Goal: Navigation & Orientation: Find specific page/section

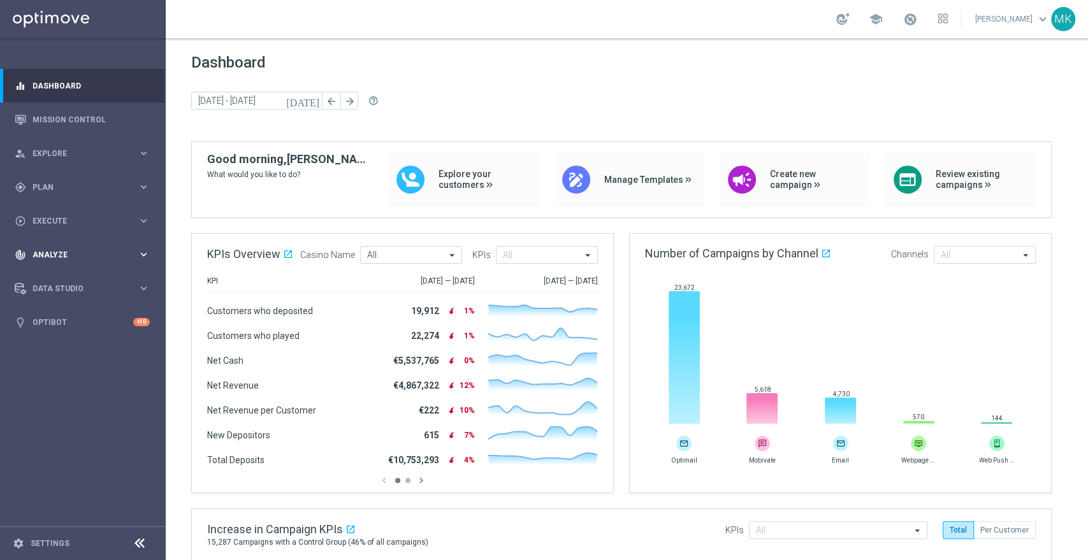
scroll to position [212, 0]
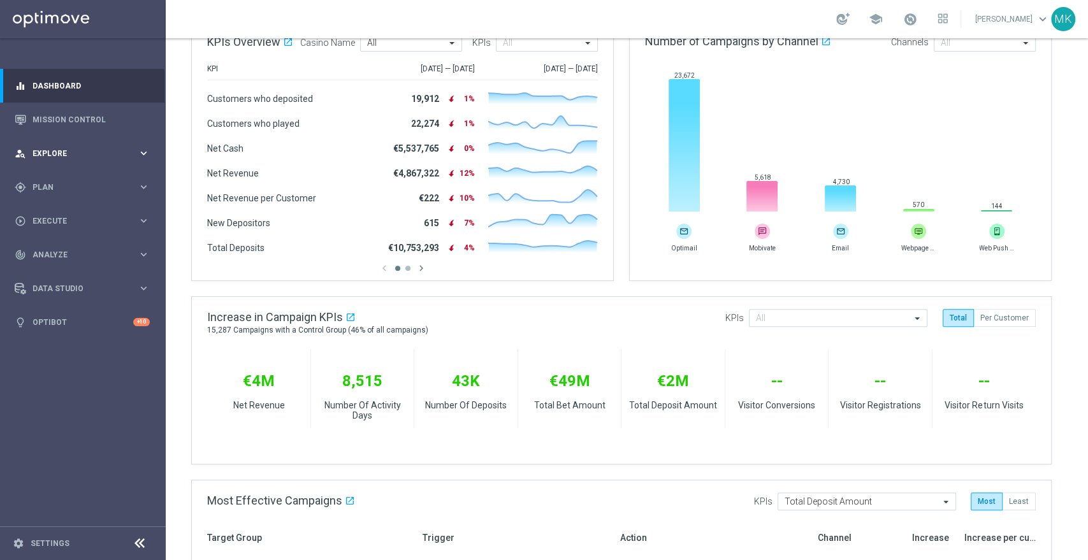
click at [77, 152] on span "Explore" at bounding box center [84, 154] width 105 height 8
click at [91, 179] on div "Customer Explorer" at bounding box center [98, 179] width 131 height 19
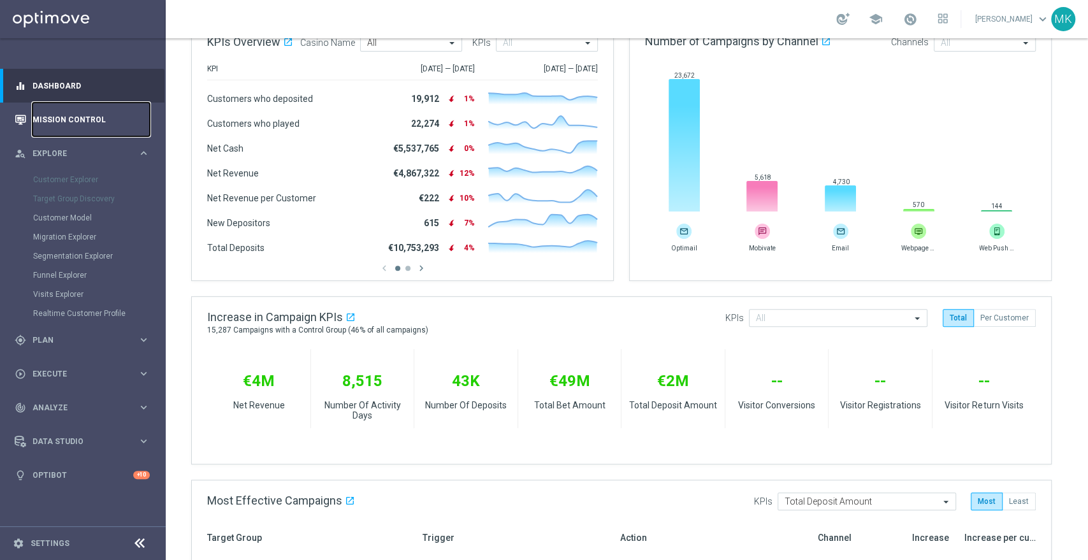
click at [91, 125] on link "Mission Control" at bounding box center [90, 120] width 117 height 34
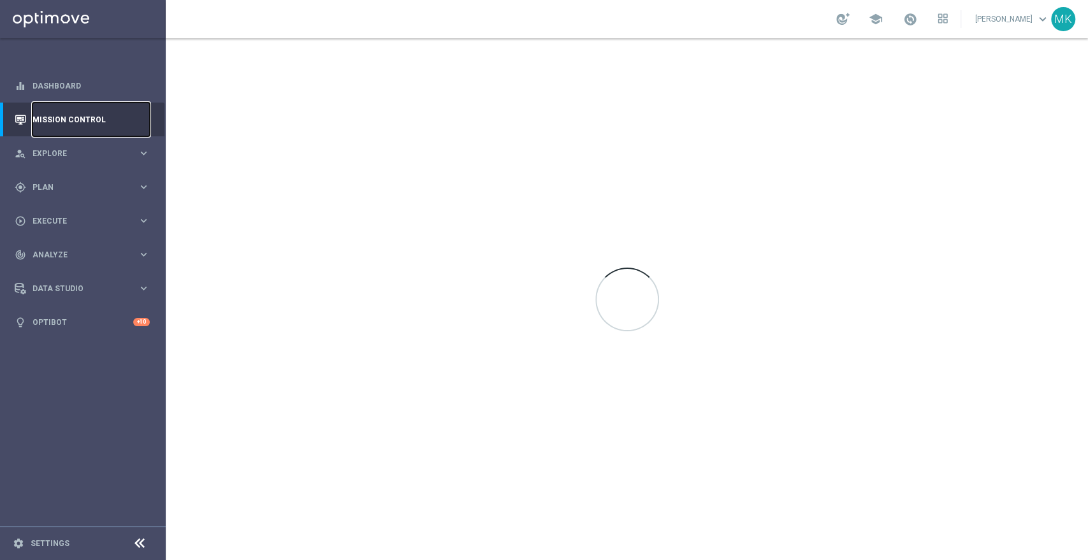
scroll to position [0, 0]
click at [91, 125] on link "Mission Control" at bounding box center [90, 120] width 117 height 34
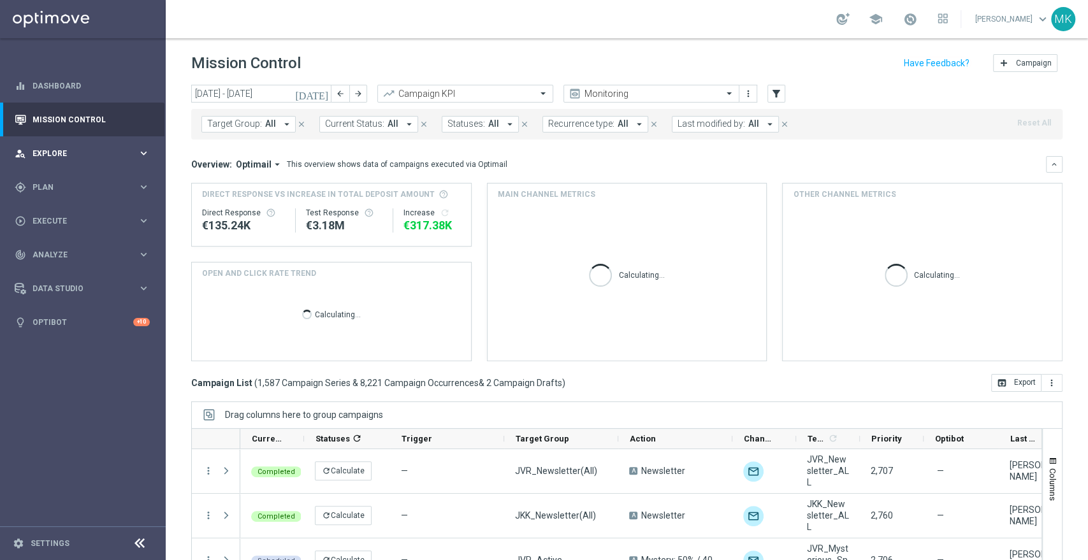
click at [92, 158] on div "person_search Explore" at bounding box center [76, 153] width 123 height 11
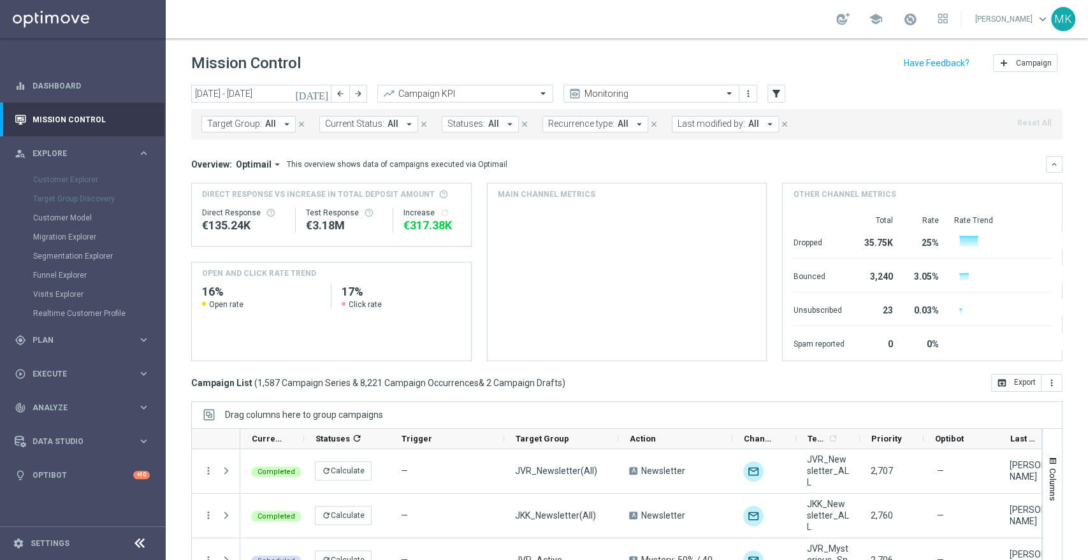
click at [90, 182] on div "Customer Explorer" at bounding box center [98, 179] width 131 height 19
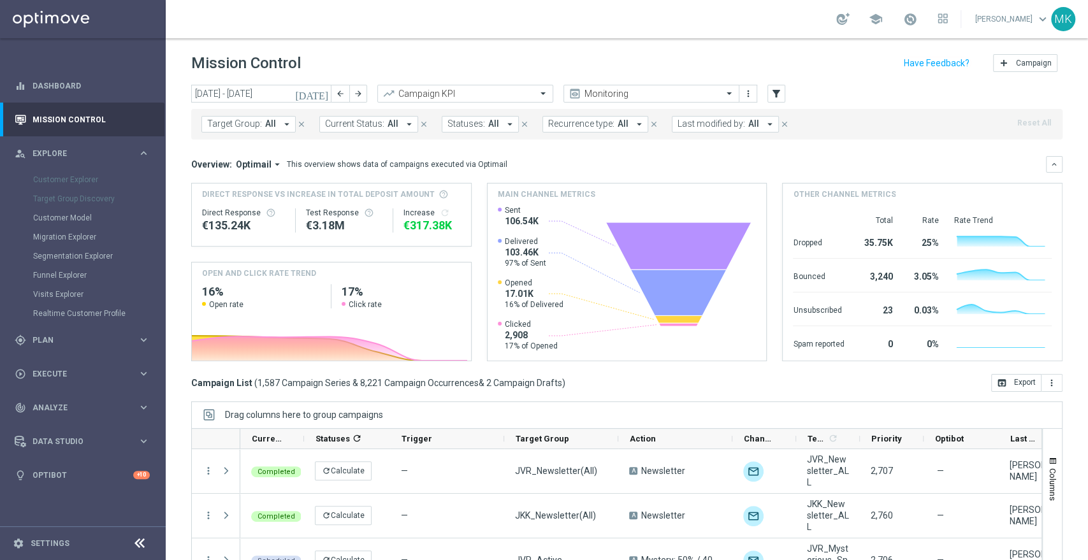
click at [85, 182] on div "Customer Explorer" at bounding box center [98, 179] width 131 height 19
click at [85, 178] on div "Customer Explorer" at bounding box center [98, 179] width 131 height 19
click at [75, 201] on div "Target Group Discovery" at bounding box center [98, 198] width 131 height 19
click at [80, 178] on div "Customer Explorer" at bounding box center [98, 179] width 131 height 19
click at [78, 218] on link "Customer Model" at bounding box center [82, 218] width 99 height 10
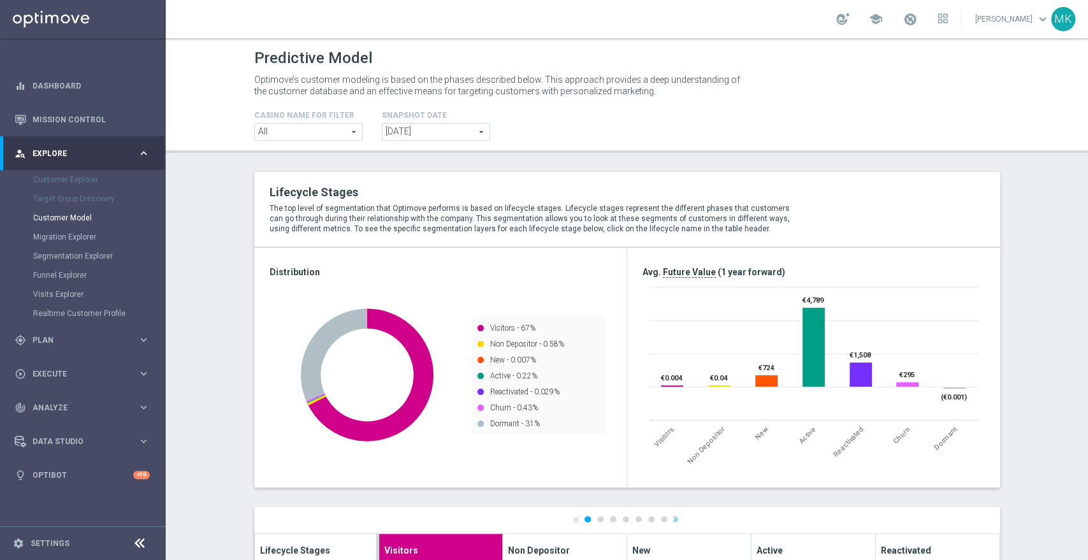
click at [89, 176] on div "Customer Explorer" at bounding box center [98, 179] width 131 height 19
click at [158, 148] on div "person_search Explore keyboard_arrow_right" at bounding box center [82, 153] width 164 height 34
click at [115, 155] on span "Explore" at bounding box center [84, 154] width 105 height 8
click at [62, 181] on div "Customer Explorer" at bounding box center [98, 179] width 131 height 19
click at [61, 202] on div "Target Group Discovery" at bounding box center [98, 198] width 131 height 19
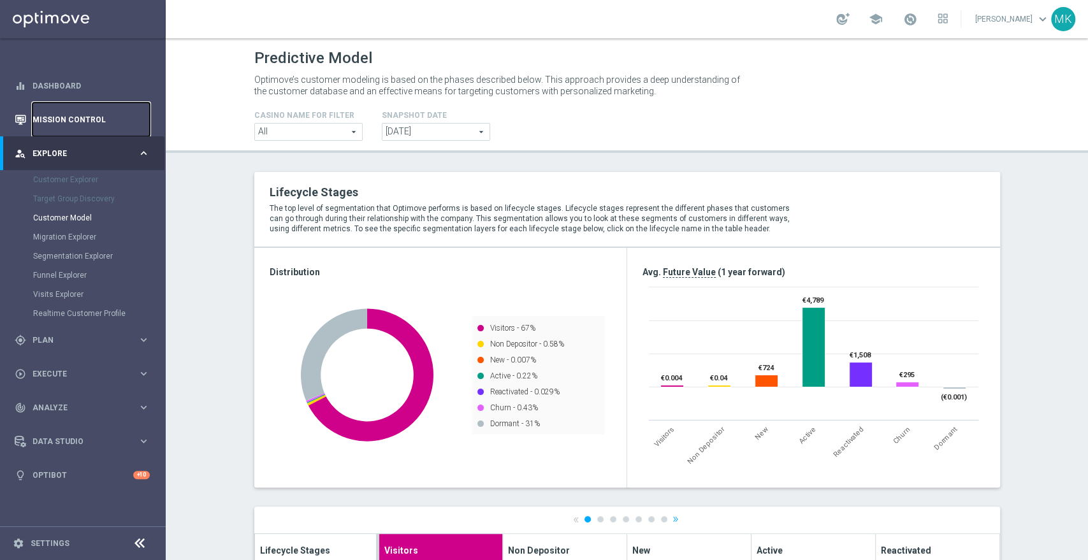
click at [92, 122] on link "Mission Control" at bounding box center [90, 120] width 117 height 34
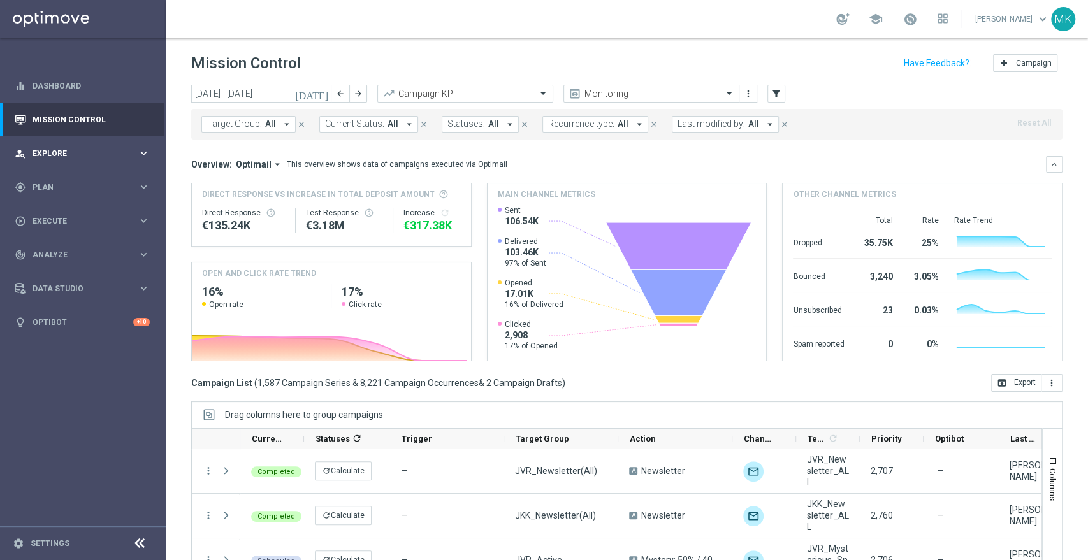
click at [79, 156] on span "Explore" at bounding box center [84, 154] width 105 height 8
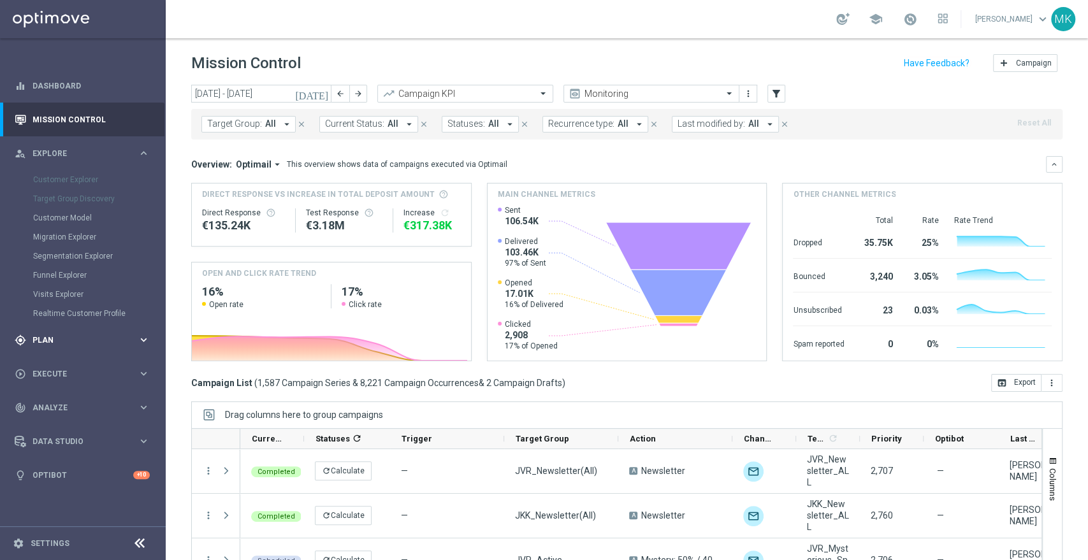
click at [55, 340] on span "Plan" at bounding box center [84, 340] width 105 height 8
click at [67, 320] on div "play_circle_outline Execute" at bounding box center [76, 316] width 123 height 11
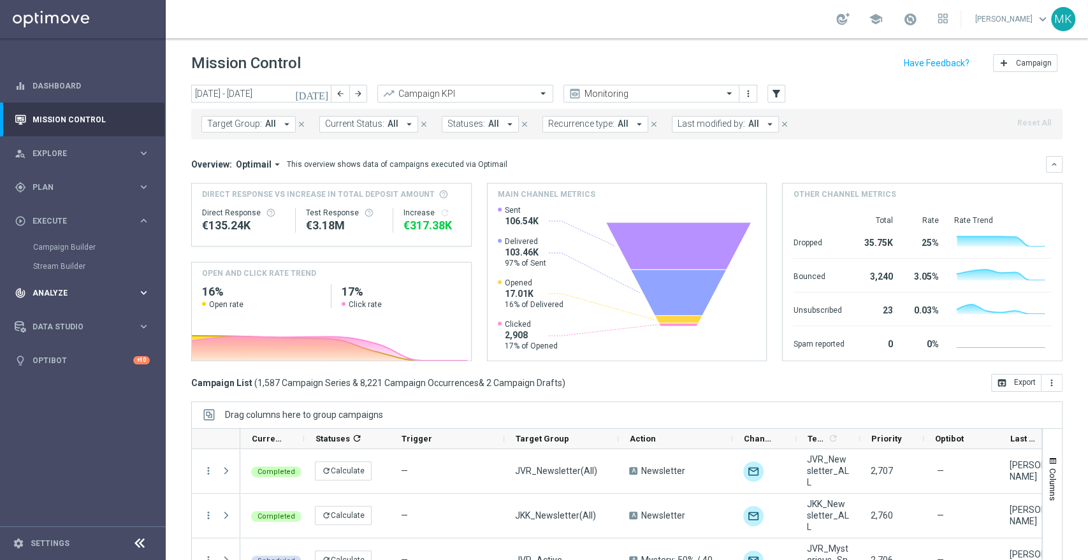
click at [76, 295] on span "Analyze" at bounding box center [84, 293] width 105 height 8
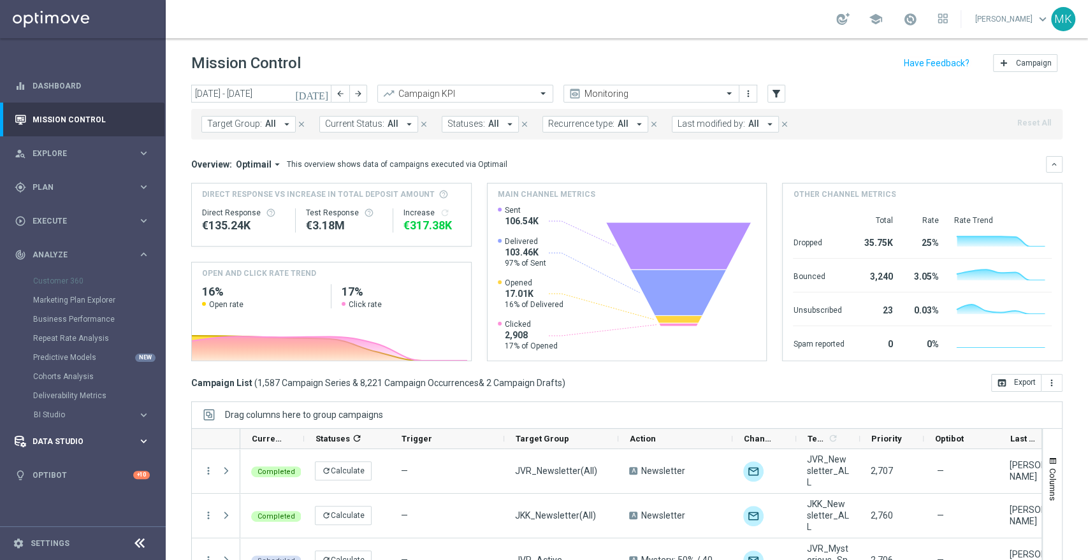
click at [65, 438] on span "Data Studio" at bounding box center [84, 442] width 105 height 8
click at [58, 89] on link "Dashboard" at bounding box center [90, 86] width 117 height 34
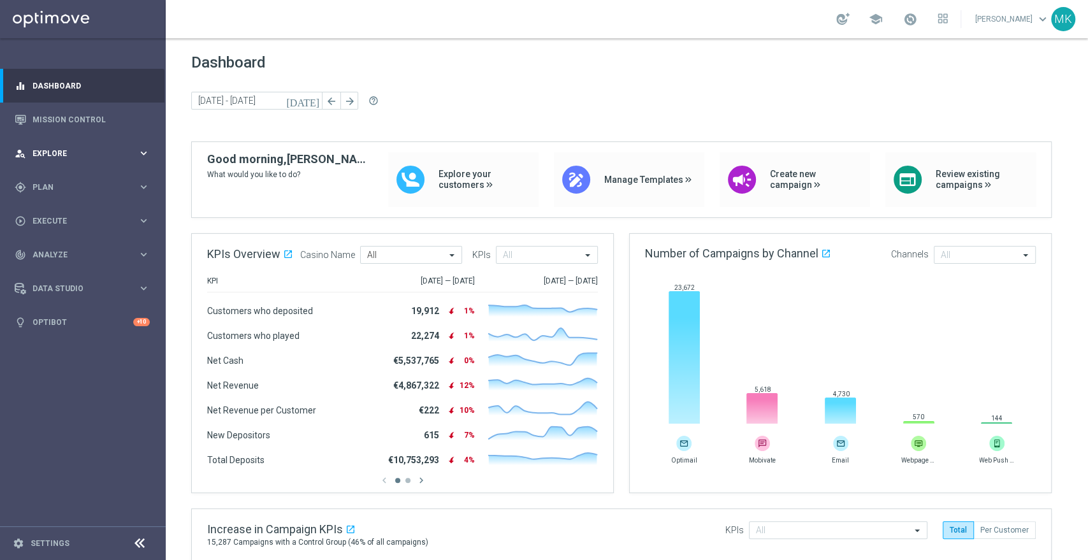
click at [71, 148] on div "person_search Explore" at bounding box center [76, 153] width 123 height 11
click at [81, 180] on div "Customer Explorer" at bounding box center [98, 179] width 131 height 19
click at [63, 184] on div "Customer Explorer" at bounding box center [98, 179] width 131 height 19
click at [1047, 12] on span "keyboard_arrow_down" at bounding box center [1042, 19] width 14 height 14
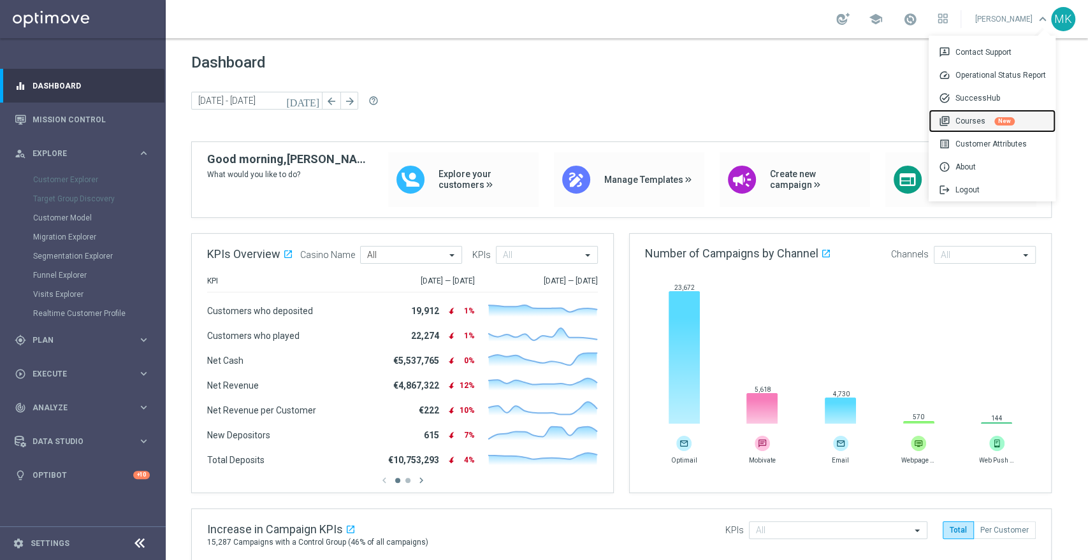
click at [968, 120] on div "library_books Courses New" at bounding box center [991, 121] width 127 height 23
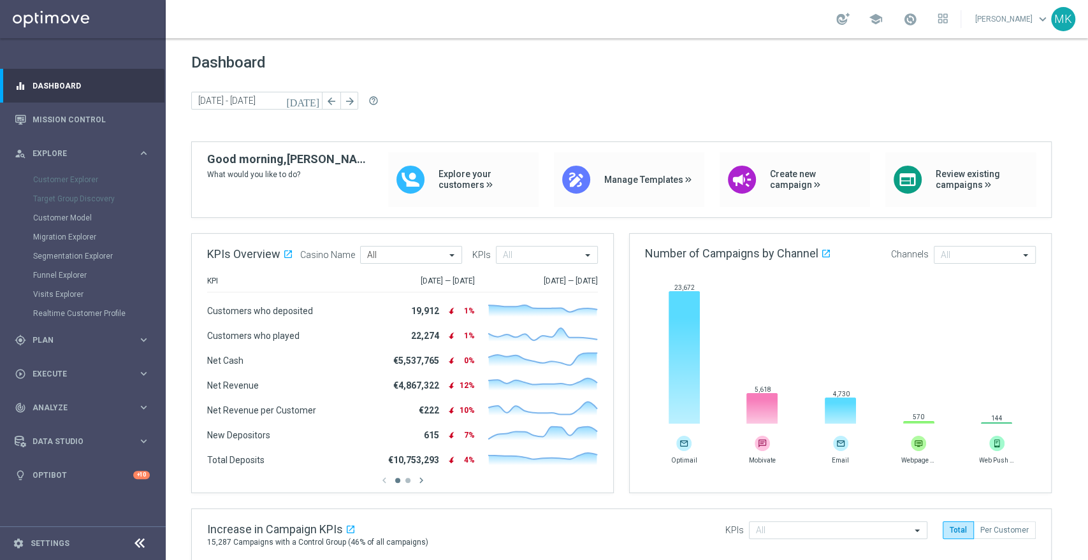
click at [1021, 21] on link "Michelle Kalkwarf keyboard_arrow_down" at bounding box center [1012, 19] width 77 height 19
click at [1063, 10] on div "MK" at bounding box center [1063, 19] width 24 height 24
click at [1063, 17] on div "MK" at bounding box center [1063, 19] width 24 height 24
click at [629, 62] on span "Dashboard" at bounding box center [626, 63] width 871 height 18
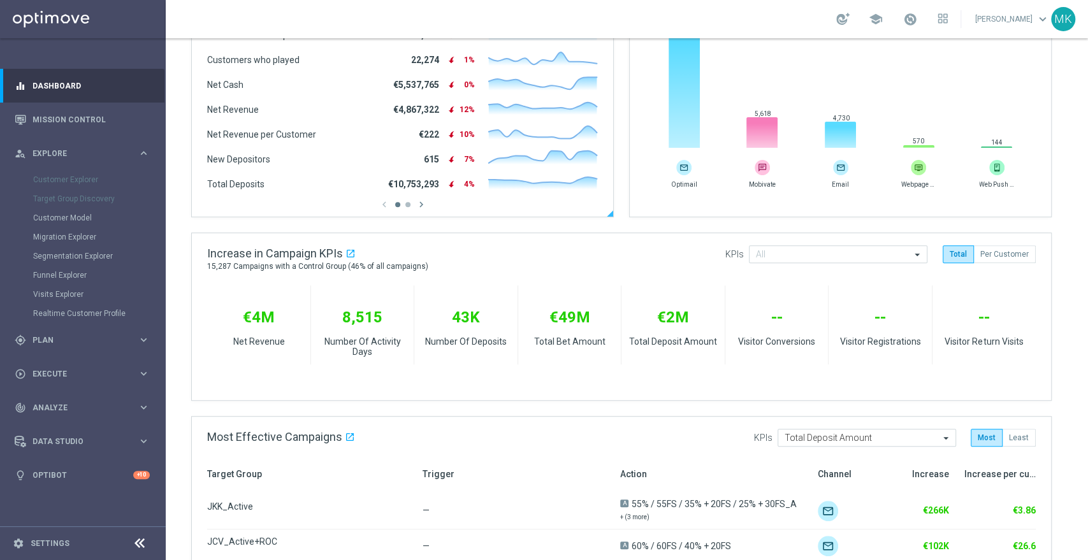
scroll to position [283, 0]
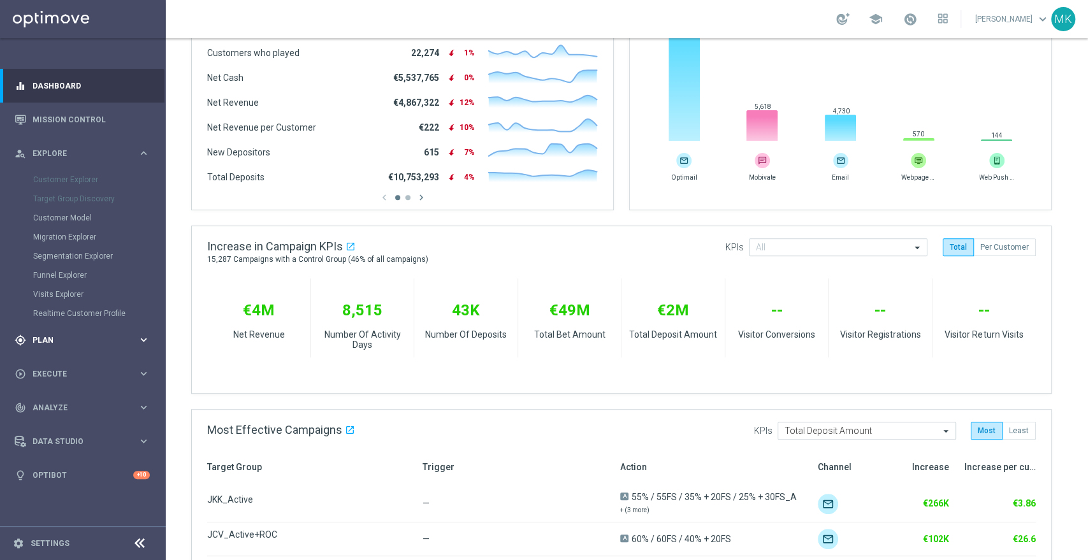
click at [54, 341] on span "Plan" at bounding box center [84, 340] width 105 height 8
click at [73, 189] on span "Plan" at bounding box center [84, 187] width 105 height 8
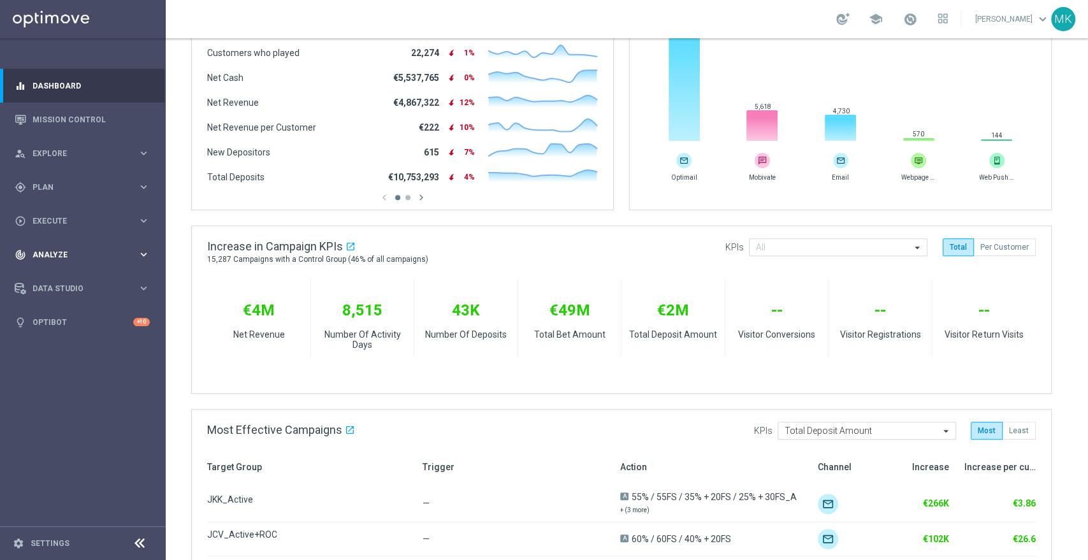
click at [61, 255] on span "Analyze" at bounding box center [84, 255] width 105 height 8
click at [146, 252] on icon "keyboard_arrow_right" at bounding box center [144, 254] width 12 height 12
click at [147, 284] on icon "keyboard_arrow_right" at bounding box center [144, 288] width 12 height 12
click at [141, 279] on div "Data Studio keyboard_arrow_right" at bounding box center [82, 288] width 164 height 34
click at [150, 155] on button "person_search Explore keyboard_arrow_right" at bounding box center [82, 153] width 136 height 10
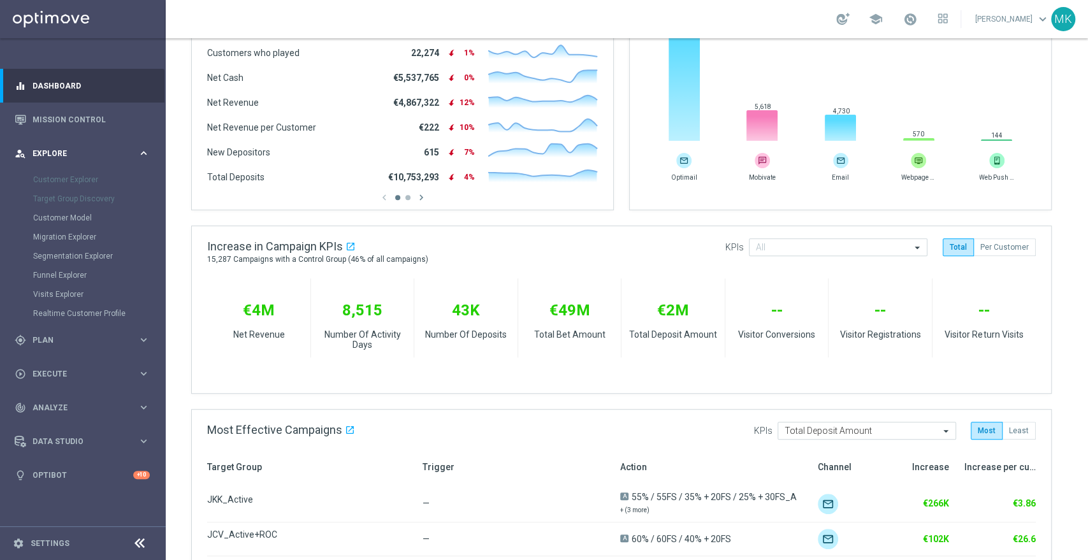
click at [144, 153] on icon "keyboard_arrow_right" at bounding box center [144, 153] width 12 height 12
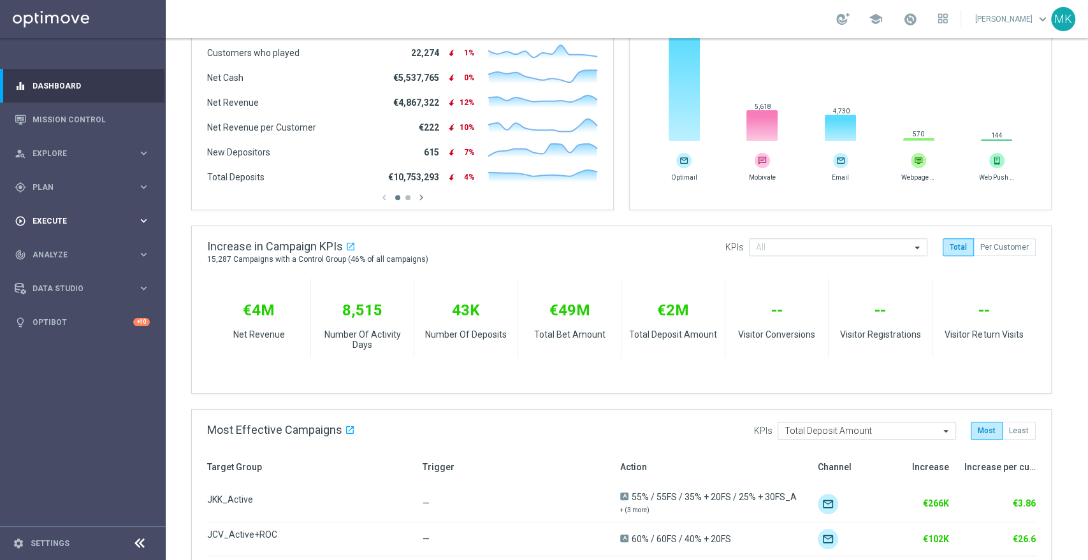
click at [141, 225] on icon "keyboard_arrow_right" at bounding box center [144, 221] width 12 height 12
click at [145, 192] on icon "keyboard_arrow_right" at bounding box center [144, 187] width 12 height 12
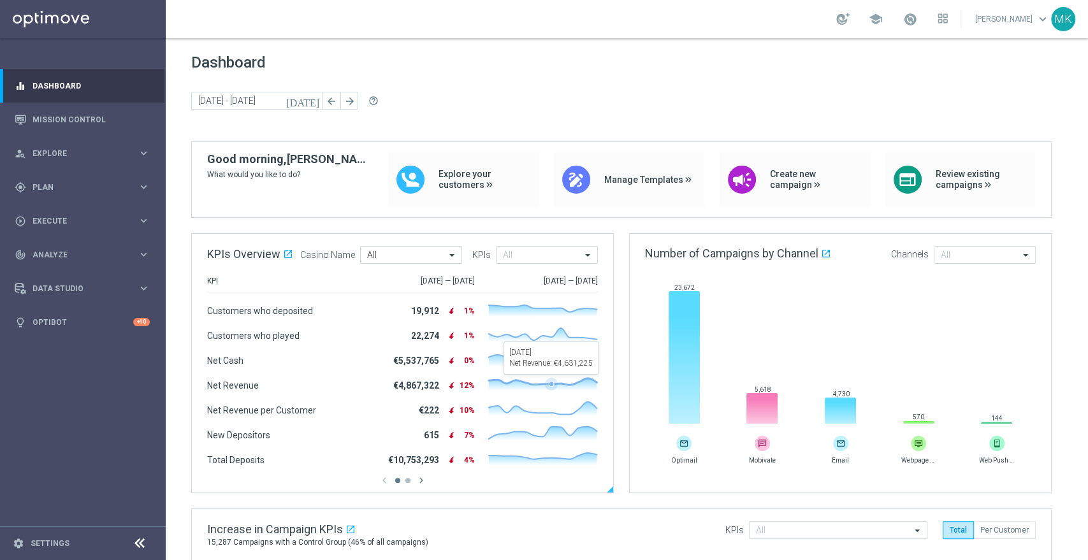
scroll to position [141, 0]
